Goal: Information Seeking & Learning: Learn about a topic

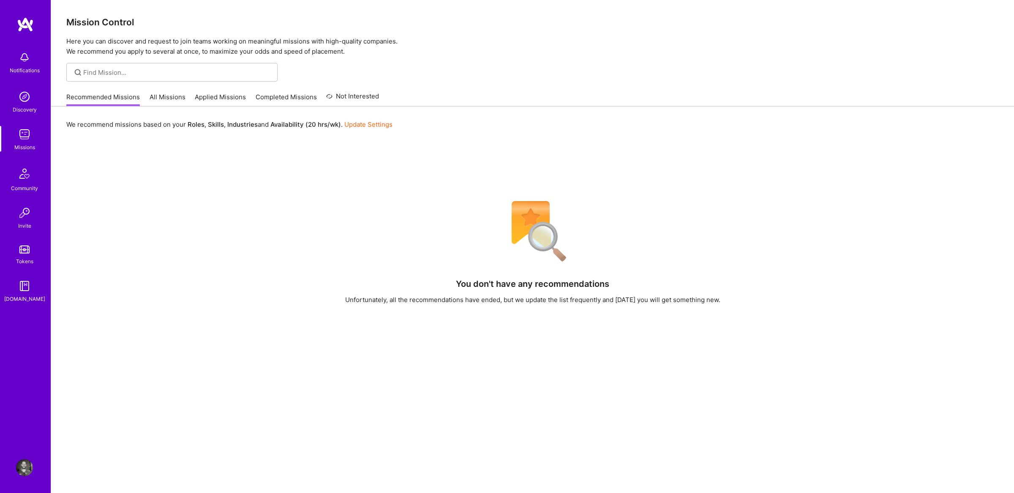
click at [147, 95] on div "Recommended Missions All Missions Applied Missions Completed Missions Not Inter…" at bounding box center [222, 97] width 313 height 18
click at [152, 95] on link "All Missions" at bounding box center [168, 100] width 36 height 14
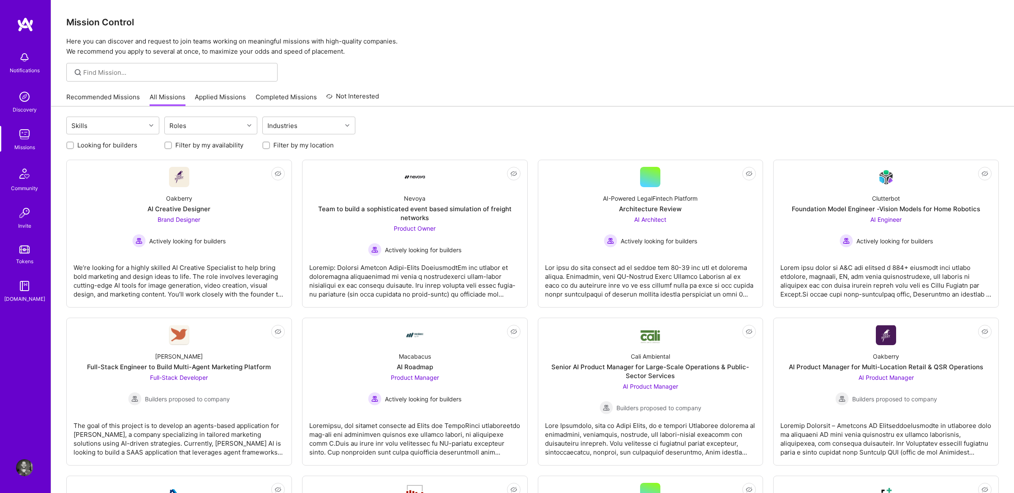
click at [114, 149] on label "Looking for builders" at bounding box center [107, 145] width 60 height 9
click at [74, 149] on input "Looking for builders" at bounding box center [71, 146] width 6 height 6
checkbox input "true"
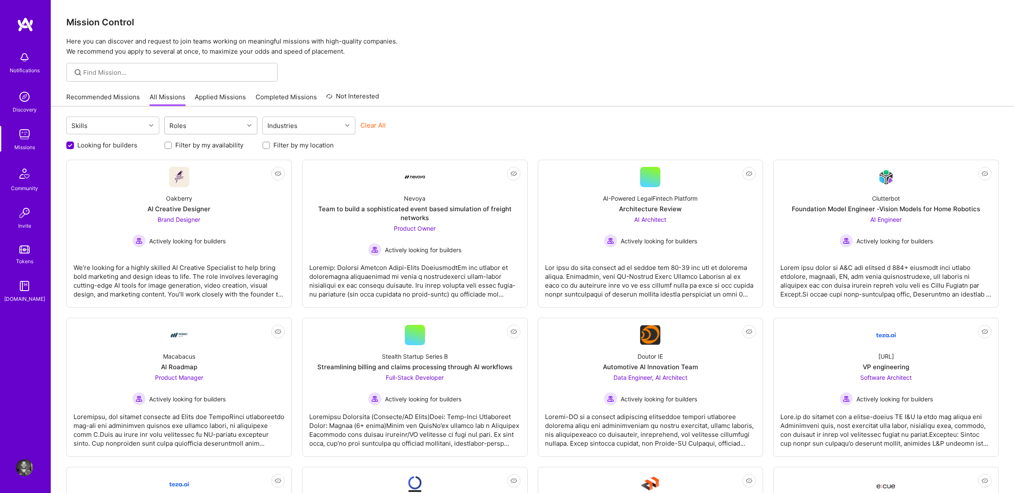
click at [180, 128] on div "Roles" at bounding box center [177, 126] width 21 height 12
type input "dat"
click at [173, 177] on input "checkbox" at bounding box center [174, 179] width 6 height 6
checkbox input "true"
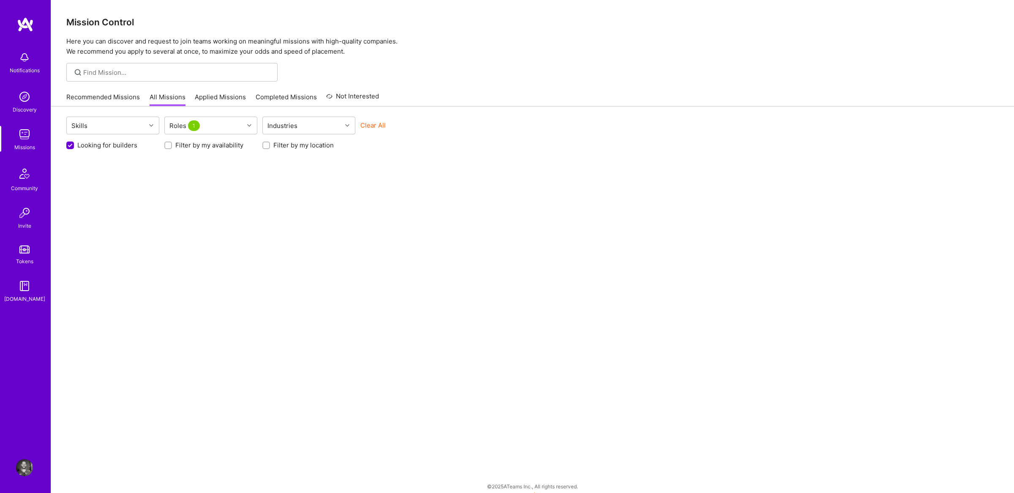
click at [456, 117] on div "Skills Roles 1 Industries Clear All" at bounding box center [532, 127] width 932 height 20
click at [111, 144] on label "Looking for builders" at bounding box center [107, 145] width 60 height 9
click at [75, 144] on input "Looking for builders" at bounding box center [71, 146] width 8 height 8
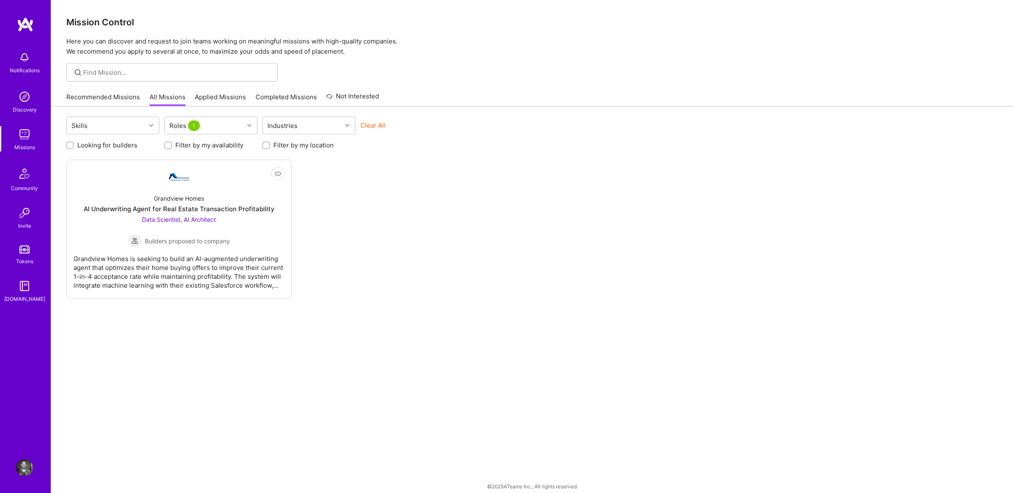
click at [111, 144] on label "Looking for builders" at bounding box center [107, 145] width 60 height 9
click at [74, 144] on input "Looking for builders" at bounding box center [71, 145] width 6 height 6
checkbox input "true"
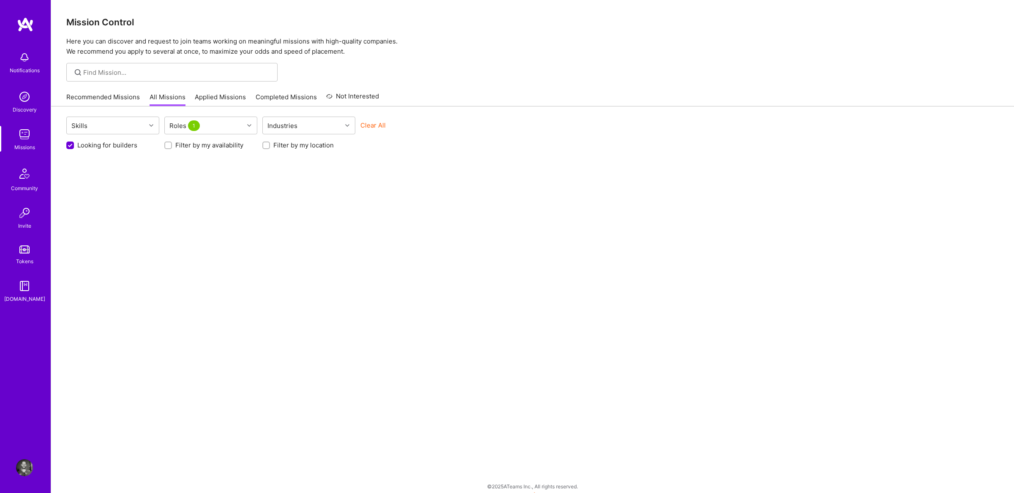
scroll to position [0, 0]
